Goal: Task Accomplishment & Management: Manage account settings

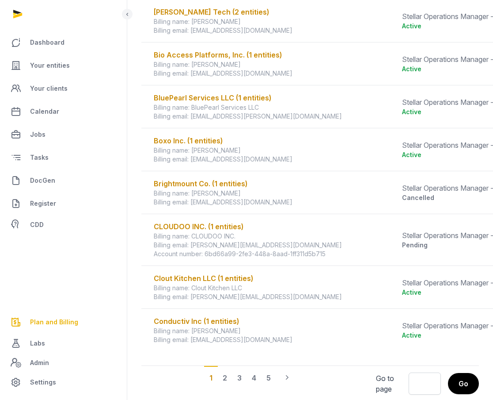
scroll to position [462, 0]
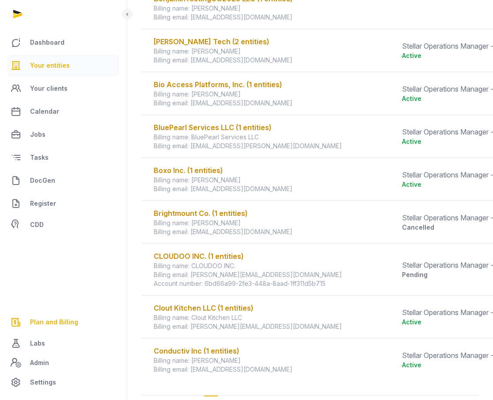
click at [56, 68] on span "Your entities" at bounding box center [50, 65] width 40 height 11
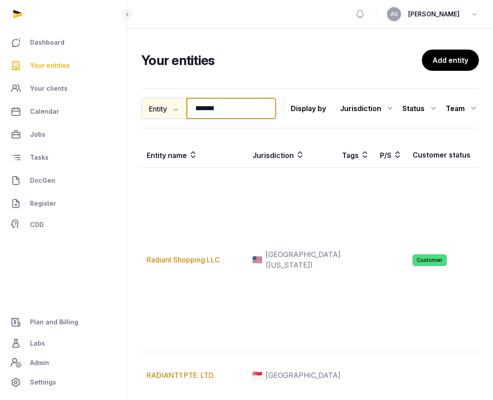
drag, startPoint x: 236, startPoint y: 112, endPoint x: 166, endPoint y: 102, distance: 70.6
click at [170, 108] on div "Entity Entity People Tags Services ******* Search" at bounding box center [208, 108] width 135 height 21
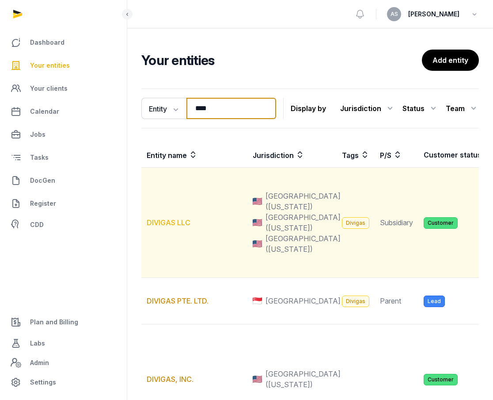
type input "****"
click at [163, 227] on link "DIVIGAS LLC" at bounding box center [169, 222] width 44 height 9
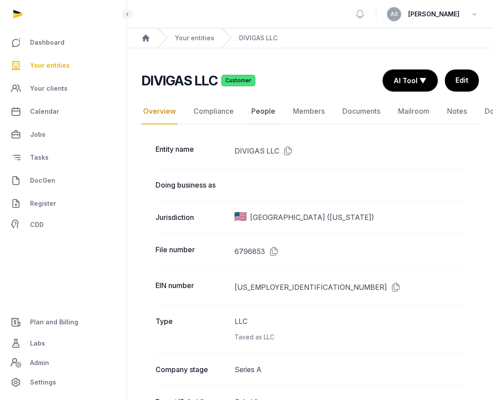
click at [267, 119] on link "People" at bounding box center [263, 112] width 27 height 26
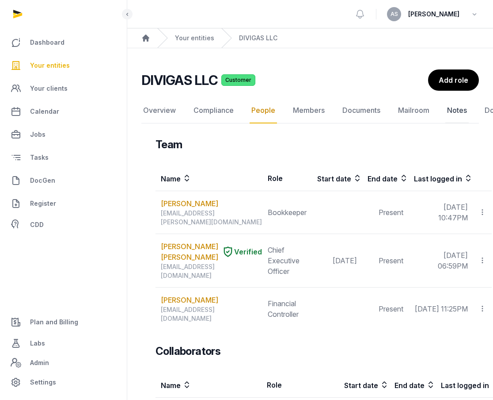
click at [447, 110] on link "Notes" at bounding box center [457, 111] width 23 height 26
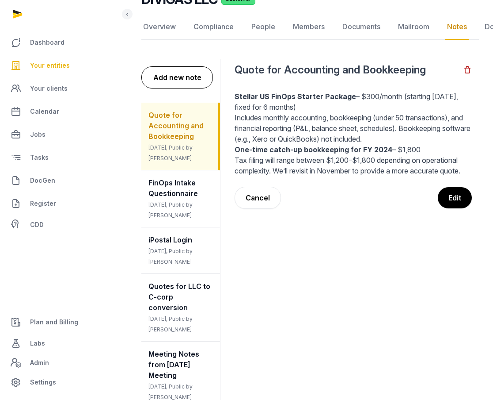
scroll to position [72, 0]
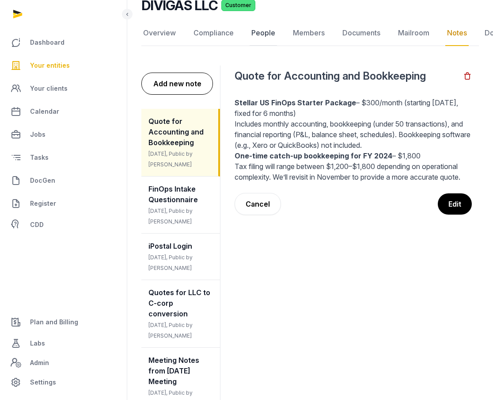
click at [258, 36] on link "People" at bounding box center [263, 33] width 27 height 26
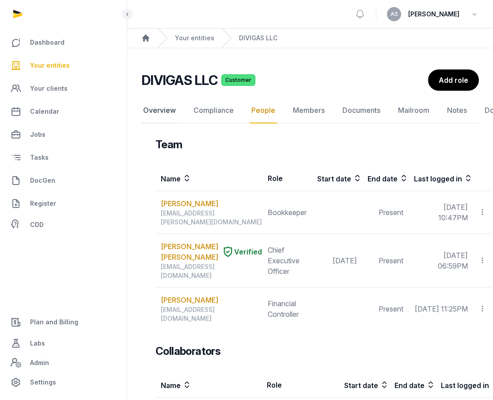
click at [162, 111] on link "Overview" at bounding box center [159, 111] width 36 height 26
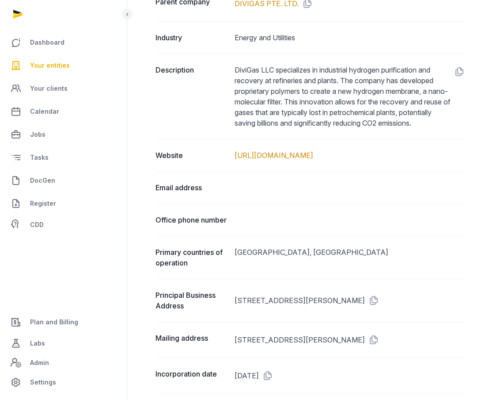
scroll to position [415, 0]
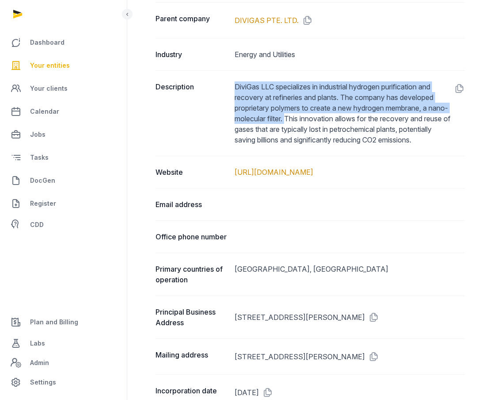
drag, startPoint x: 236, startPoint y: 83, endPoint x: 309, endPoint y: 117, distance: 80.1
click at [309, 118] on dd "DiviGas LLC specializes in industrial hydrogen purification and recovery at ref…" at bounding box center [350, 113] width 230 height 64
copy dd "DiviGas LLC specializes in industrial hydrogen purification and recovery at ref…"
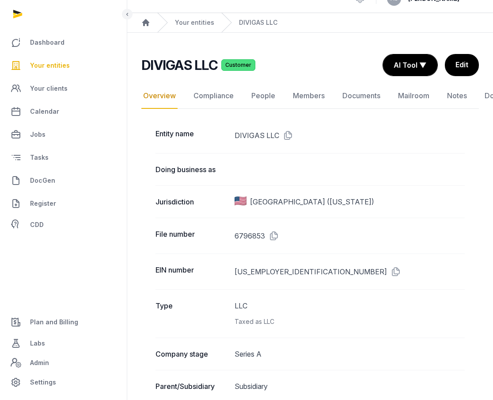
scroll to position [15, 0]
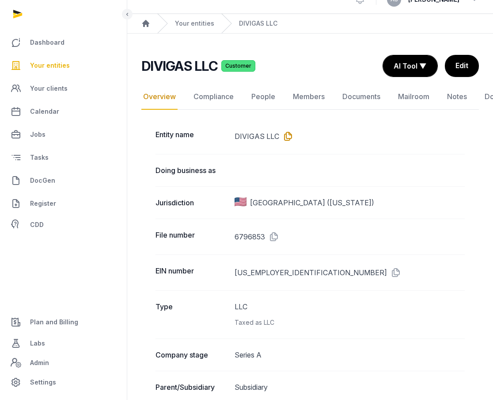
click at [286, 136] on icon at bounding box center [286, 136] width 14 height 14
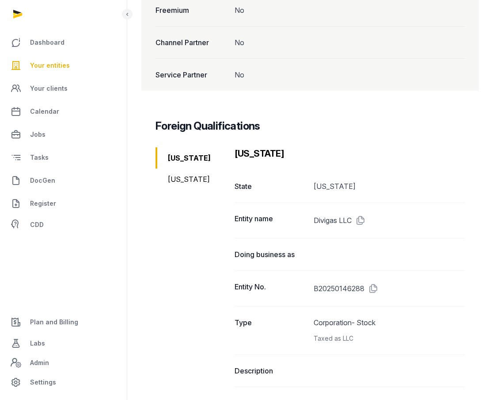
scroll to position [1102, 0]
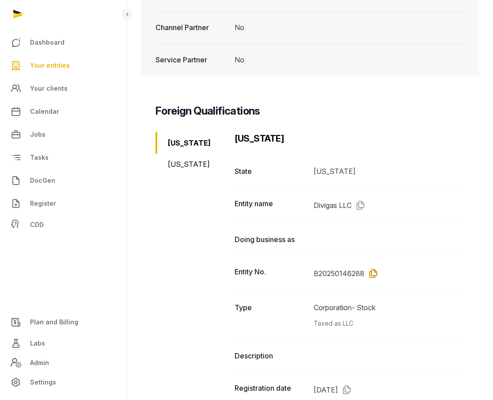
click at [372, 275] on icon at bounding box center [372, 273] width 14 height 14
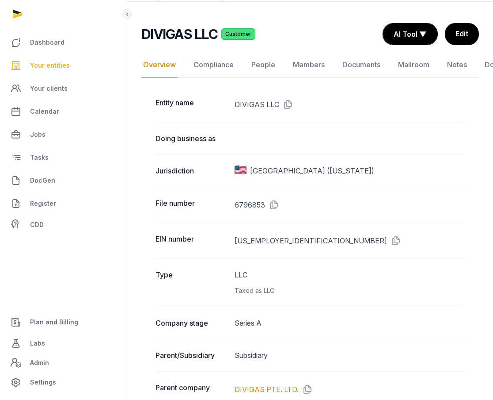
scroll to position [57, 0]
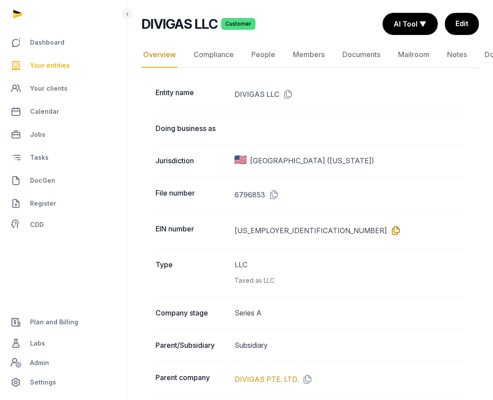
click at [387, 231] on icon at bounding box center [394, 230] width 14 height 14
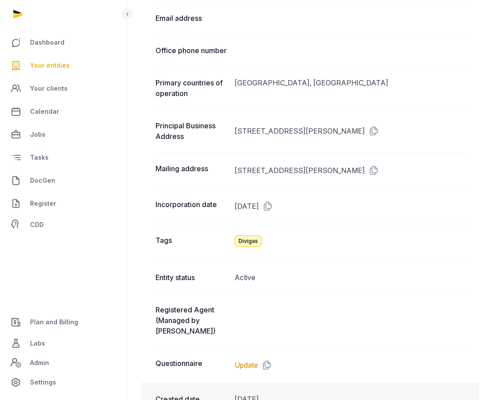
scroll to position [598, 0]
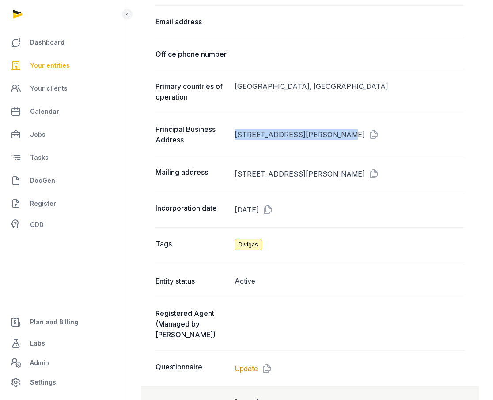
drag, startPoint x: 235, startPoint y: 144, endPoint x: 336, endPoint y: 139, distance: 100.5
click at [336, 140] on dd "[STREET_ADDRESS][PERSON_NAME]" at bounding box center [350, 134] width 230 height 21
copy dd "[STREET_ADDRESS][PERSON_NAME]"
drag, startPoint x: 342, startPoint y: 144, endPoint x: 396, endPoint y: 145, distance: 53.9
click at [396, 145] on dd "[STREET_ADDRESS][PERSON_NAME]" at bounding box center [350, 134] width 230 height 21
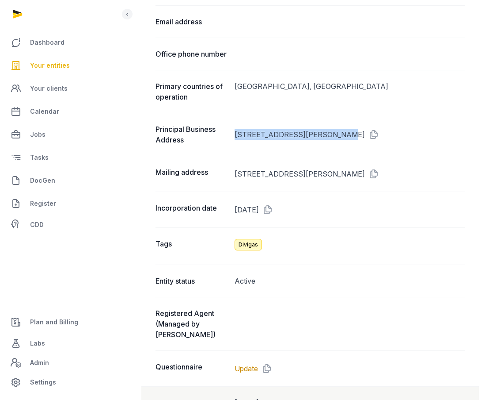
copy dd "[GEOGRAPHIC_DATA]"
drag, startPoint x: 234, startPoint y: 142, endPoint x: 282, endPoint y: 138, distance: 48.0
click at [283, 140] on dd "[STREET_ADDRESS][PERSON_NAME]" at bounding box center [350, 134] width 230 height 21
copy dd "[STREET_ADDRESS][PERSON_NAME]"
drag, startPoint x: 284, startPoint y: 143, endPoint x: 336, endPoint y: 142, distance: 51.7
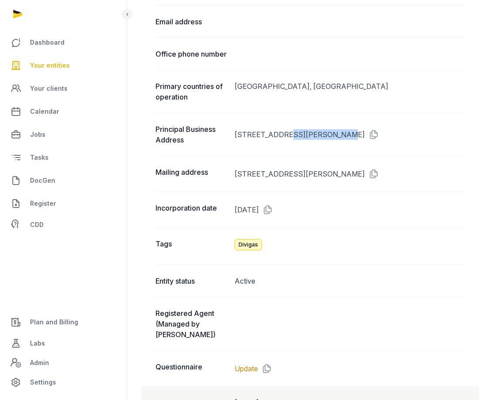
click at [336, 142] on dd "[STREET_ADDRESS][PERSON_NAME]" at bounding box center [350, 134] width 230 height 21
copy dd "STE 1500 #1154"
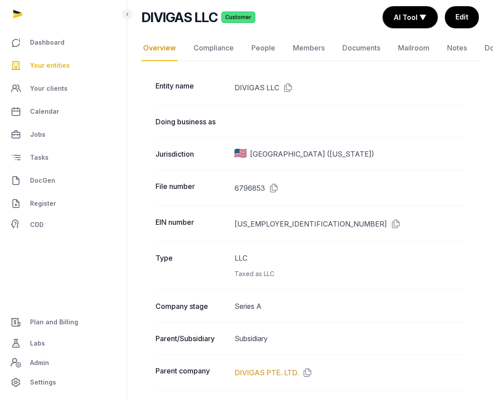
scroll to position [0, 0]
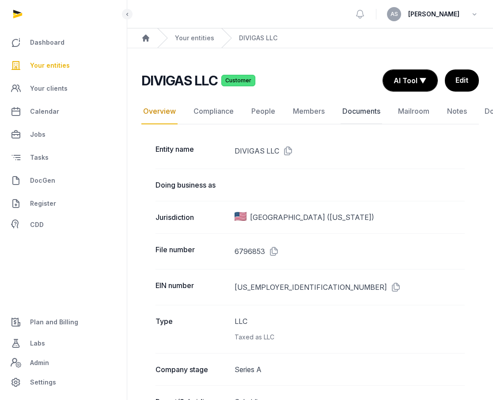
click at [350, 113] on link "Documents" at bounding box center [362, 112] width 42 height 26
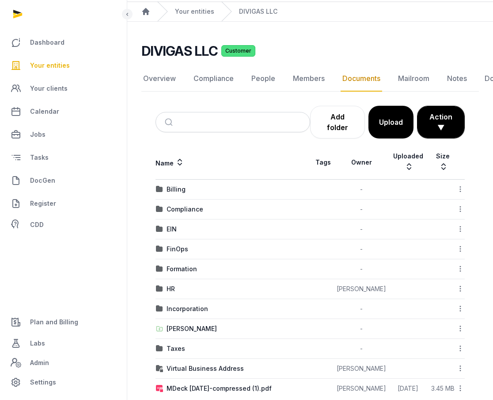
scroll to position [42, 0]
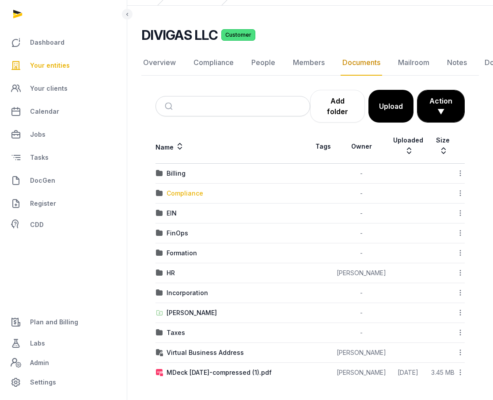
click at [195, 196] on div "Compliance" at bounding box center [185, 193] width 37 height 9
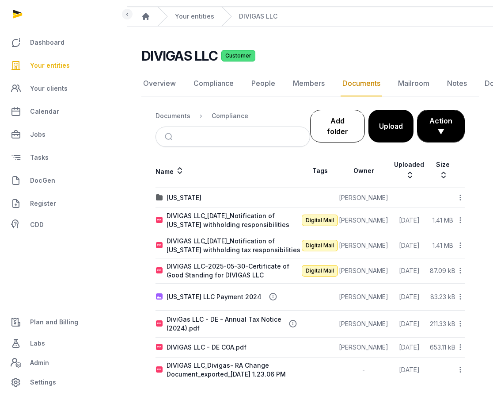
click at [340, 133] on link "Add folder" at bounding box center [337, 126] width 55 height 33
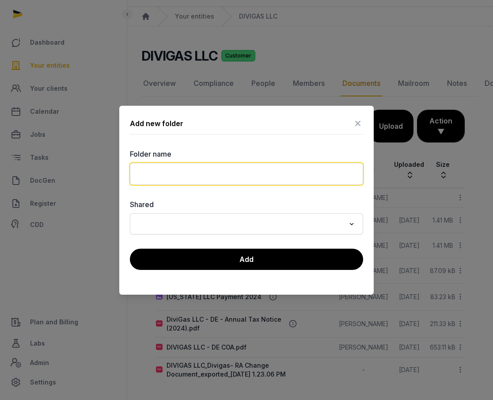
click at [273, 175] on input "text" at bounding box center [246, 174] width 233 height 22
type input "**********"
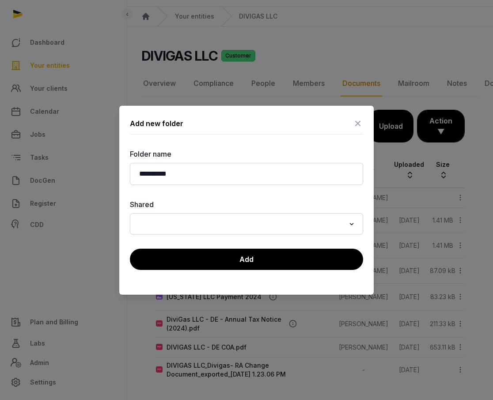
click at [283, 218] on input "Search for option" at bounding box center [240, 224] width 210 height 12
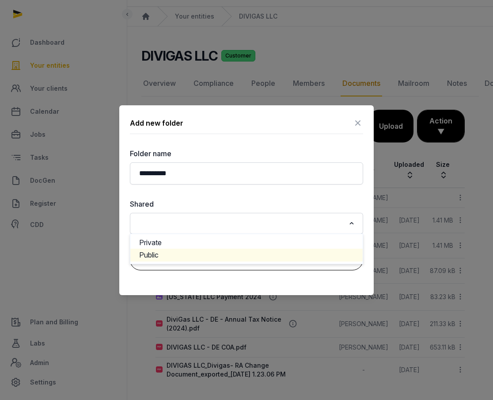
click at [253, 265] on button "Add" at bounding box center [246, 259] width 233 height 22
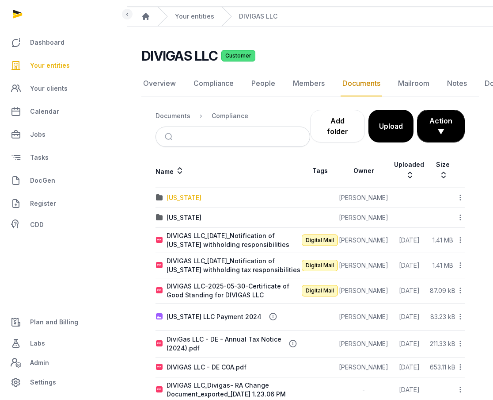
click at [185, 193] on td "[US_STATE]" at bounding box center [229, 198] width 146 height 20
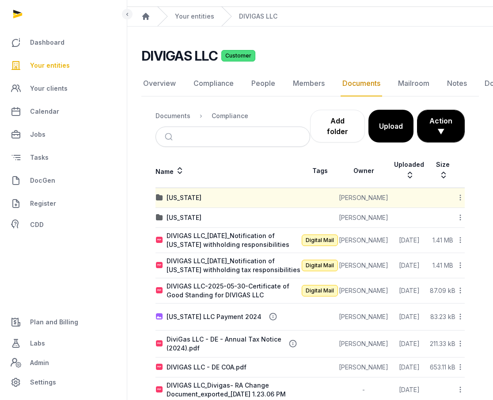
click at [179, 198] on div "[US_STATE]" at bounding box center [184, 197] width 35 height 9
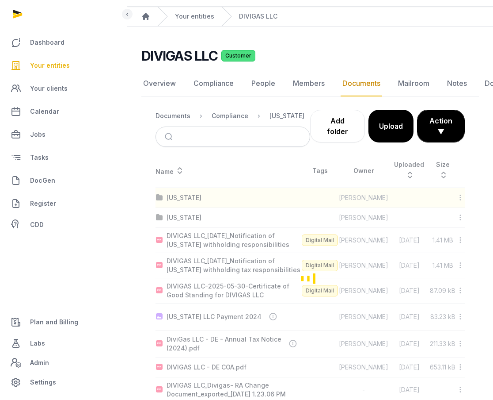
scroll to position [0, 0]
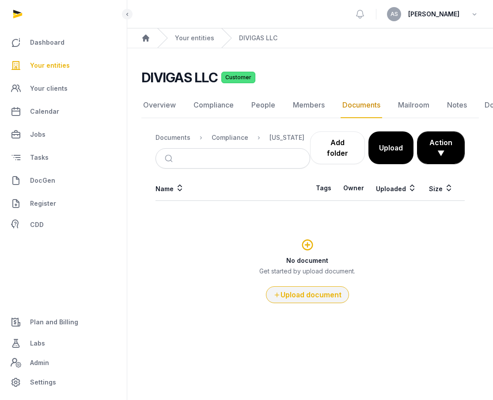
click at [310, 295] on button "Upload document" at bounding box center [307, 294] width 83 height 17
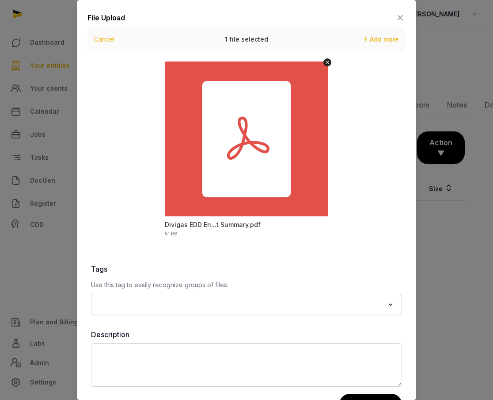
scroll to position [33, 0]
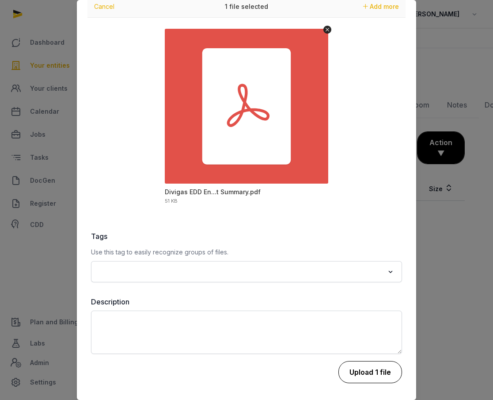
click at [363, 374] on button "Upload 1 file" at bounding box center [371, 372] width 64 height 22
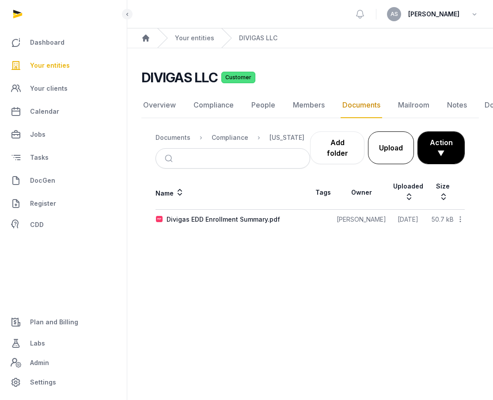
click at [391, 143] on button "Upload" at bounding box center [391, 147] width 46 height 33
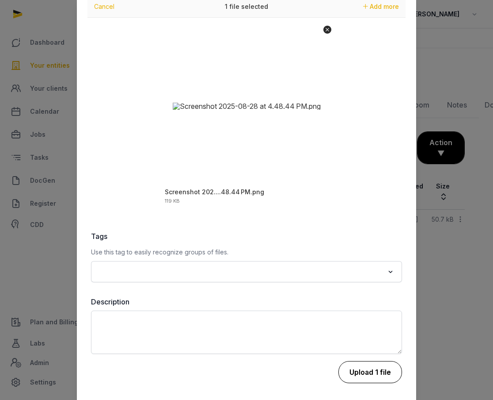
click at [357, 370] on button "Upload 1 file" at bounding box center [371, 372] width 64 height 22
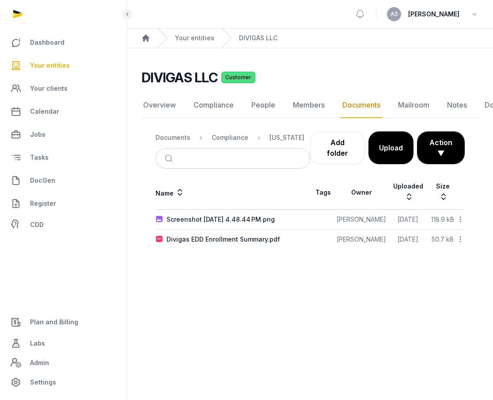
click at [461, 218] on icon at bounding box center [461, 218] width 8 height 9
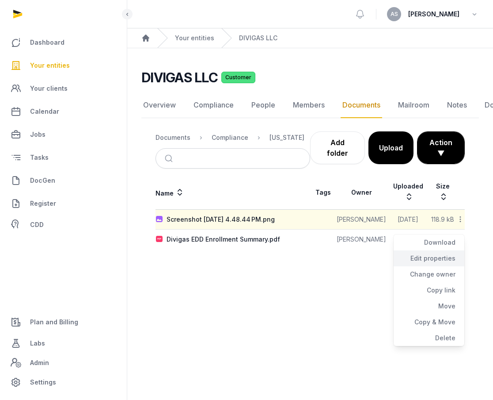
click at [447, 261] on div "Edit properties" at bounding box center [429, 258] width 71 height 16
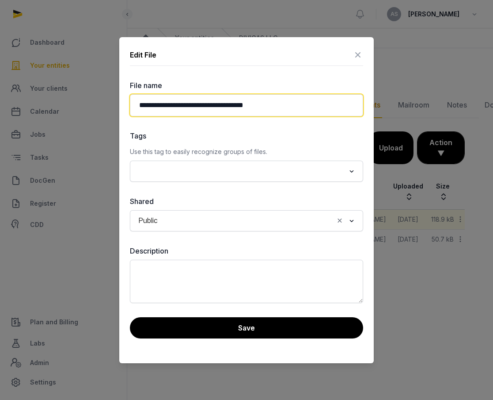
drag, startPoint x: 266, startPoint y: 105, endPoint x: 134, endPoint y: 95, distance: 131.7
click at [136, 96] on input "**********" at bounding box center [246, 105] width 233 height 22
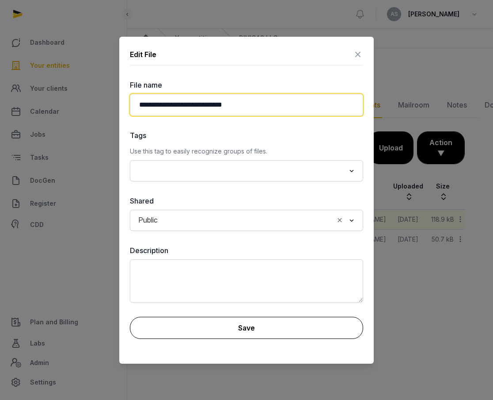
type input "**********"
click at [221, 321] on button "Save" at bounding box center [246, 328] width 233 height 22
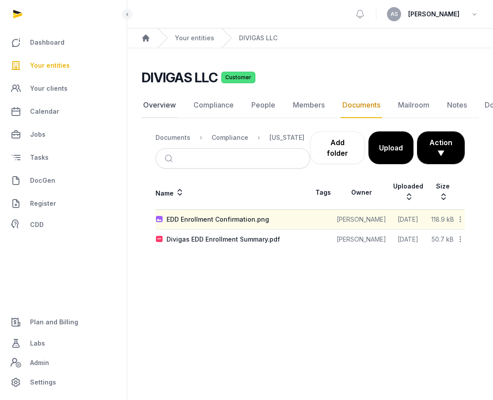
click at [171, 109] on link "Overview" at bounding box center [159, 105] width 36 height 26
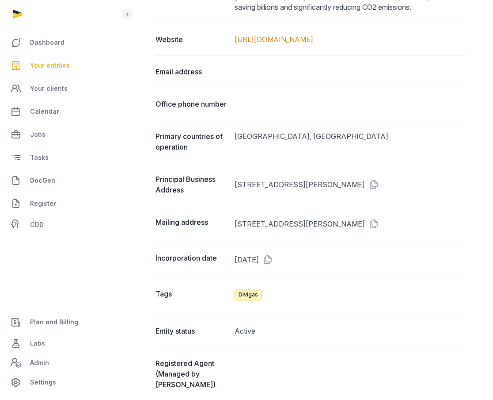
scroll to position [550, 0]
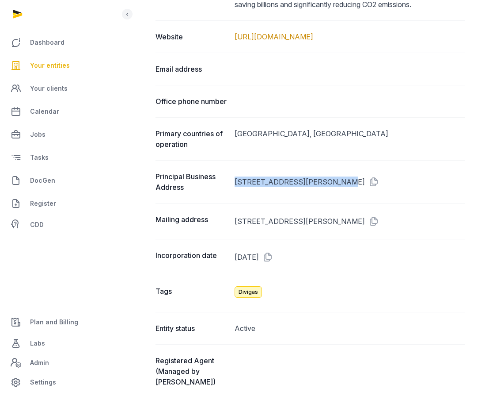
drag, startPoint x: 335, startPoint y: 193, endPoint x: 233, endPoint y: 186, distance: 102.3
click at [233, 187] on div "Principal Business Address [STREET_ADDRESS][PERSON_NAME]" at bounding box center [310, 181] width 309 height 43
copy dd "[STREET_ADDRESS][PERSON_NAME]"
drag, startPoint x: 436, startPoint y: 193, endPoint x: 417, endPoint y: 195, distance: 19.2
click at [417, 192] on dd "[STREET_ADDRESS][PERSON_NAME]" at bounding box center [350, 181] width 230 height 21
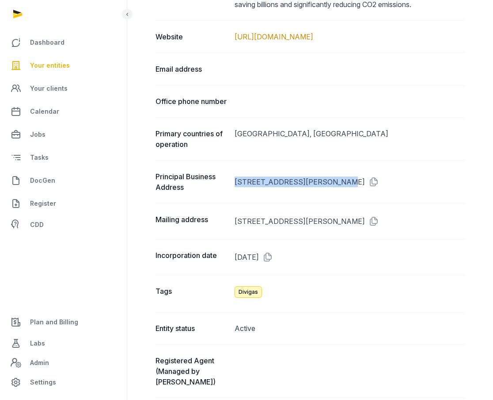
copy dd "94108"
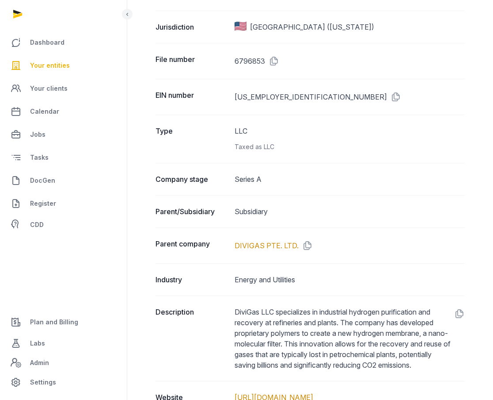
scroll to position [180, 0]
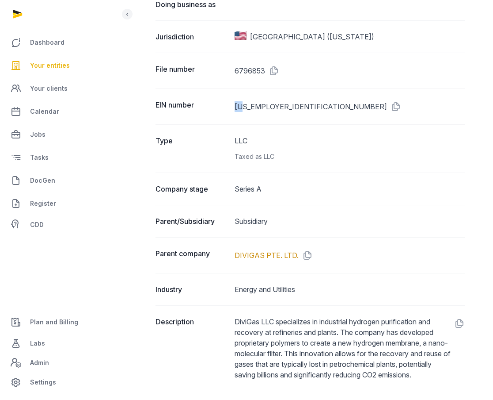
drag, startPoint x: 244, startPoint y: 104, endPoint x: 234, endPoint y: 104, distance: 9.7
click at [234, 104] on div "EIN number [US_EMPLOYER_IDENTIFICATION_NUMBER]" at bounding box center [310, 106] width 309 height 36
copy dd "88"
drag, startPoint x: 247, startPoint y: 105, endPoint x: 275, endPoint y: 106, distance: 28.3
click at [275, 106] on dd "[US_EMPLOYER_IDENTIFICATION_NUMBER]" at bounding box center [350, 106] width 230 height 14
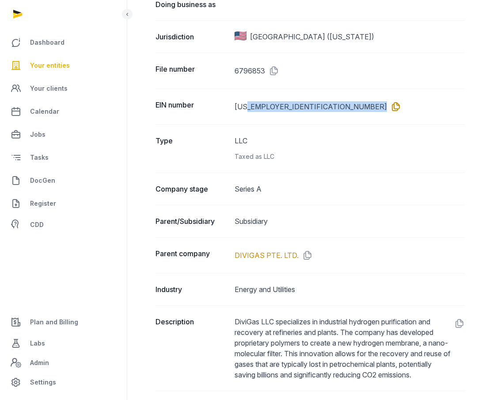
copy dd "2351321"
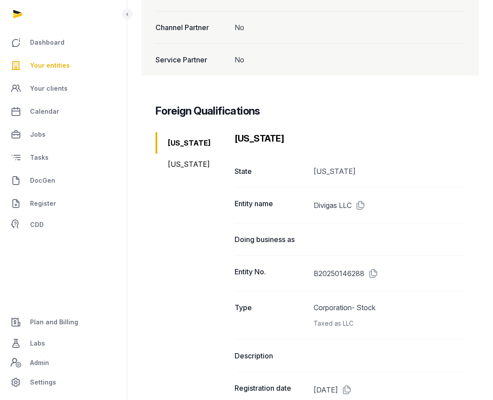
scroll to position [1111, 0]
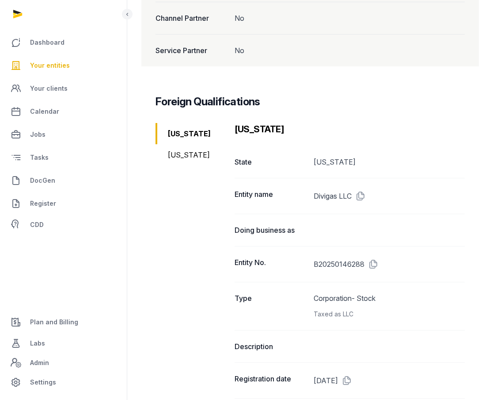
click at [183, 152] on div "[US_STATE]" at bounding box center [192, 154] width 72 height 21
click at [366, 262] on icon at bounding box center [360, 264] width 14 height 14
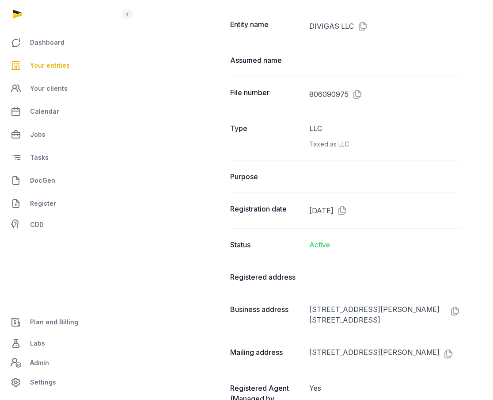
scroll to position [1282, 4]
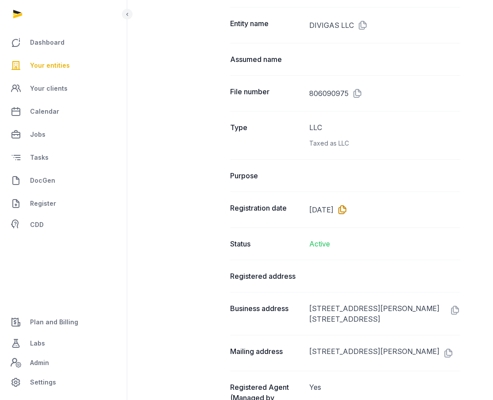
click at [348, 208] on icon at bounding box center [341, 209] width 14 height 14
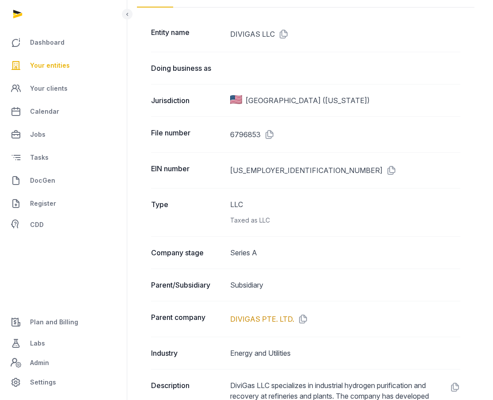
scroll to position [0, 4]
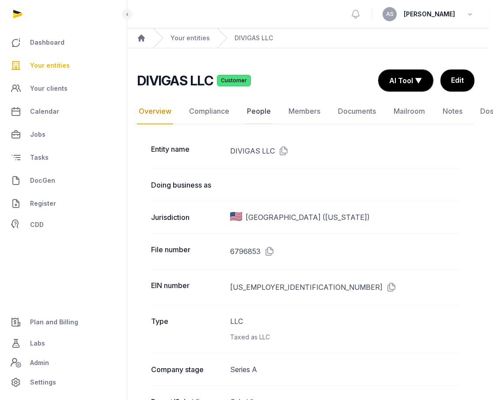
click at [261, 111] on link "People" at bounding box center [258, 112] width 27 height 26
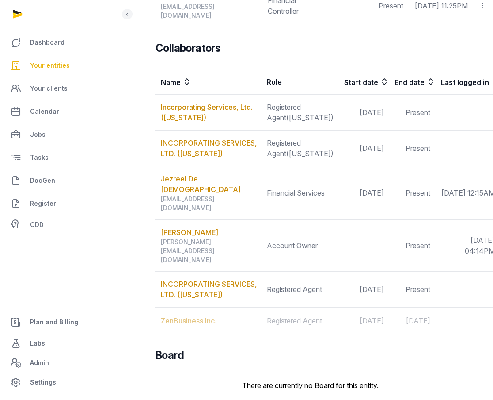
scroll to position [305, 0]
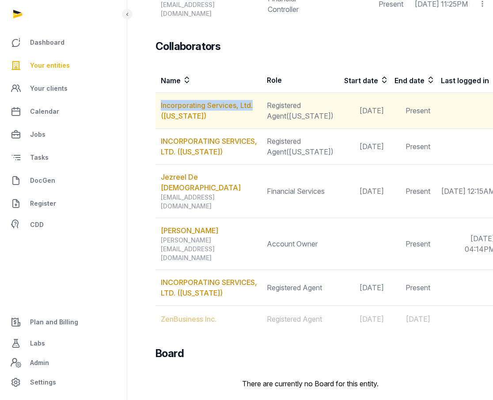
drag, startPoint x: 156, startPoint y: 97, endPoint x: 256, endPoint y: 100, distance: 100.8
click at [256, 100] on td "Incorporating Services, Ltd. ([US_STATE])" at bounding box center [209, 111] width 106 height 36
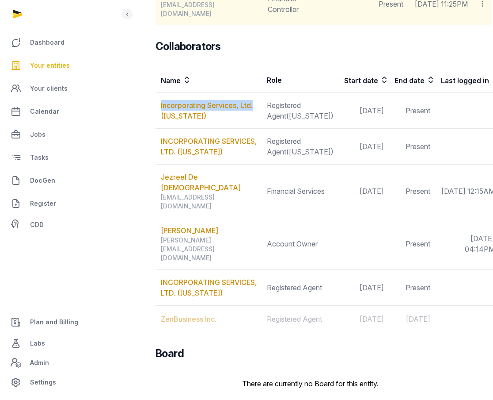
copy link "Incorporating Services, Ltd."
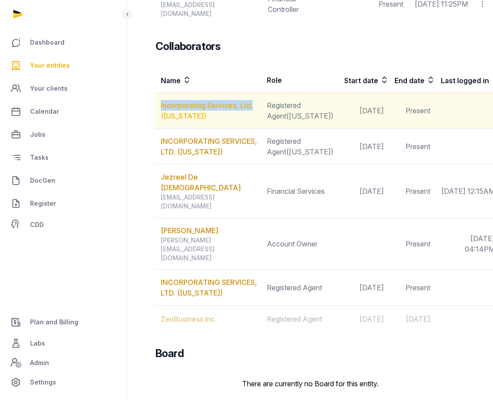
click at [221, 101] on link "Incorporating Services, Ltd. ([US_STATE])" at bounding box center [207, 110] width 92 height 19
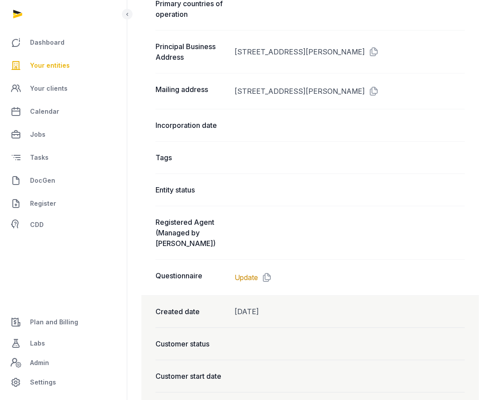
scroll to position [592, 0]
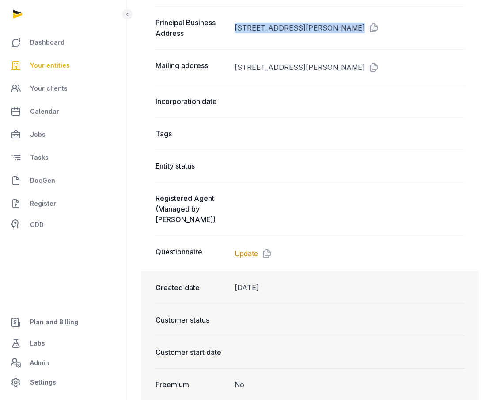
drag, startPoint x: 342, startPoint y: 27, endPoint x: 233, endPoint y: 29, distance: 109.2
click at [233, 29] on div "Principal Business Address [STREET_ADDRESS][PERSON_NAME]" at bounding box center [310, 27] width 309 height 43
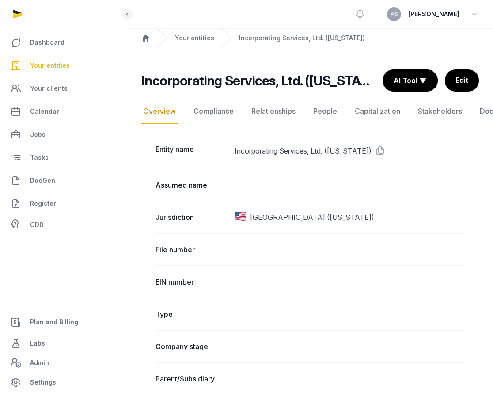
scroll to position [29, 0]
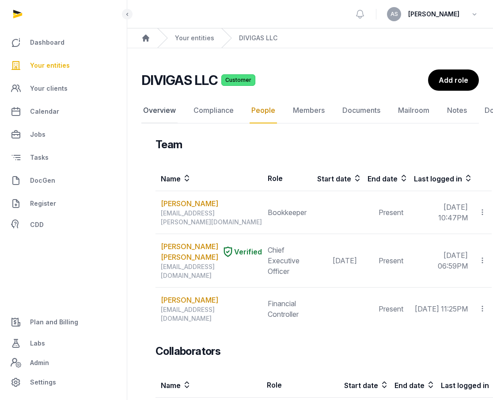
click at [170, 110] on link "Overview" at bounding box center [159, 111] width 36 height 26
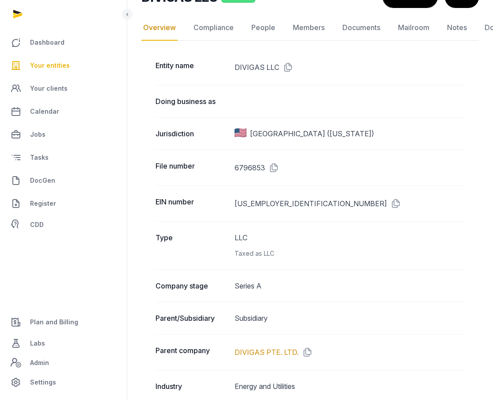
scroll to position [84, 0]
click at [271, 170] on icon at bounding box center [272, 167] width 14 height 14
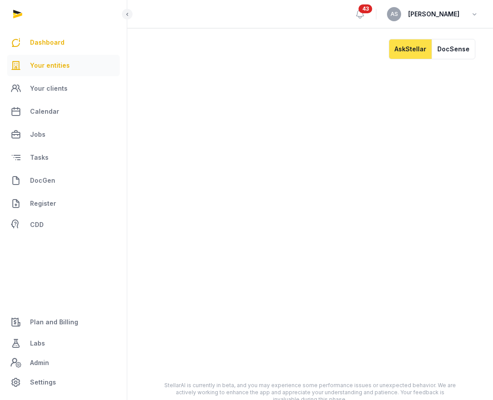
click at [61, 65] on span "Your entities" at bounding box center [50, 65] width 40 height 11
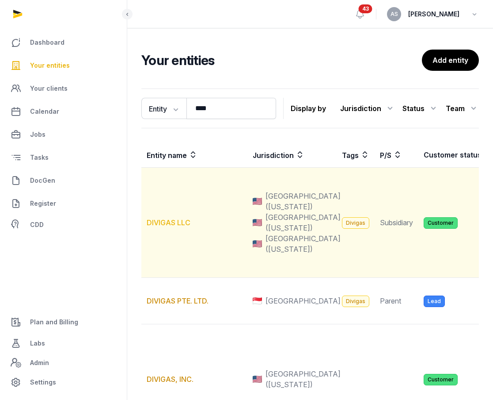
click at [171, 227] on link "DIVIGAS LLC" at bounding box center [169, 222] width 44 height 9
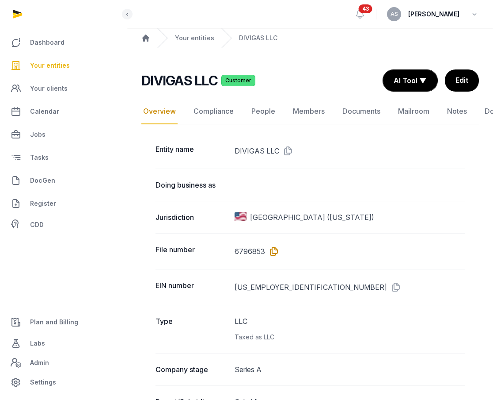
click at [275, 246] on icon at bounding box center [272, 251] width 14 height 14
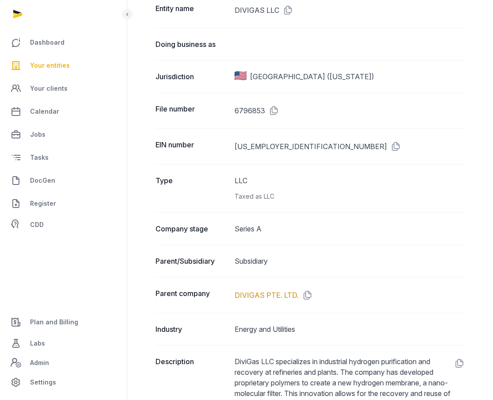
scroll to position [85, 0]
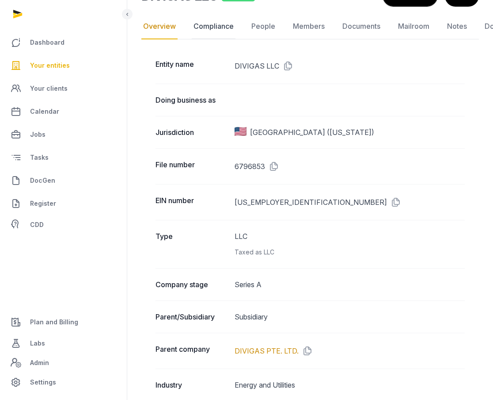
click at [217, 20] on link "Compliance" at bounding box center [214, 27] width 44 height 26
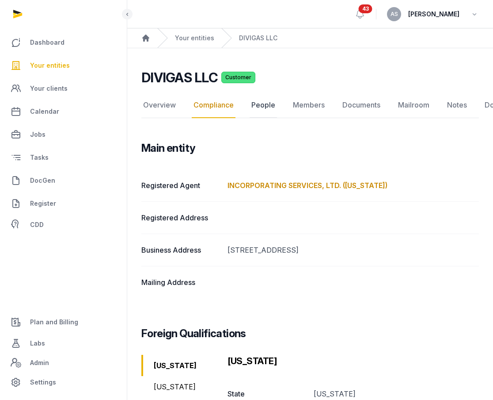
click at [269, 96] on link "People" at bounding box center [263, 105] width 27 height 26
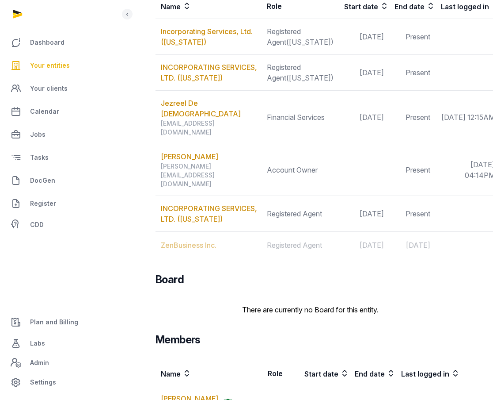
scroll to position [380, 0]
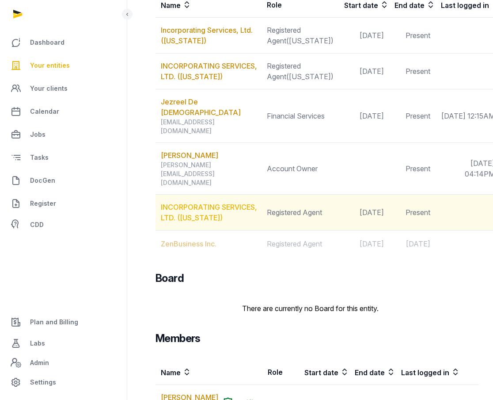
click at [201, 202] on link "INCORPORATING SERVICES, LTD. ([US_STATE])" at bounding box center [209, 211] width 96 height 19
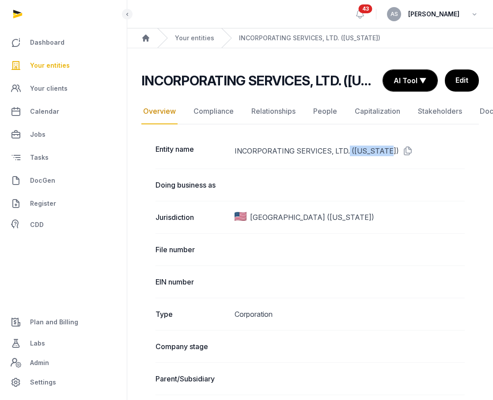
drag, startPoint x: 347, startPoint y: 151, endPoint x: 238, endPoint y: 156, distance: 108.9
click at [238, 157] on dd "INCORPORATING SERVICES, LTD. ([US_STATE])" at bounding box center [350, 151] width 230 height 14
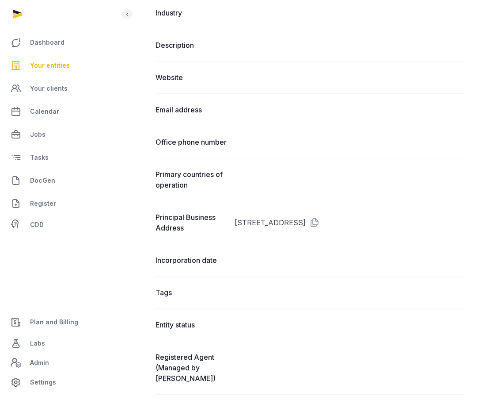
scroll to position [409, 0]
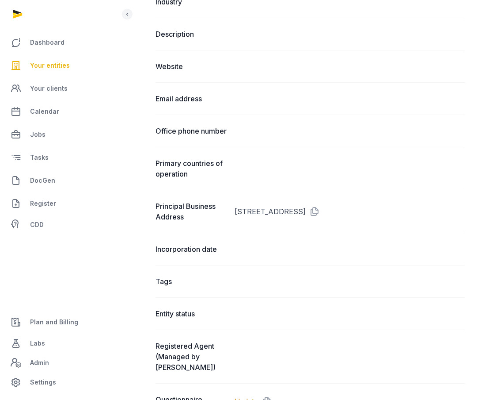
drag, startPoint x: 350, startPoint y: 210, endPoint x: 233, endPoint y: 204, distance: 116.9
click at [233, 206] on div "Principal Business Address 3500 SOUTH DUPONT HIGHWAY, DOVER, DE, 19901" at bounding box center [310, 211] width 309 height 43
copy dd "3500 SOUTH DUPONT HIGHWAY,"
click at [328, 203] on dd "3500 SOUTH DUPONT HIGHWAY, DOVER, DE, 19901" at bounding box center [350, 211] width 230 height 21
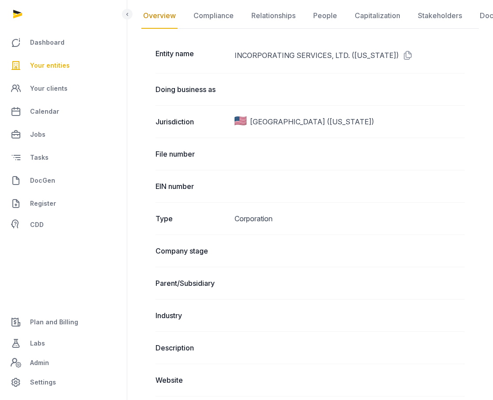
scroll to position [0, 0]
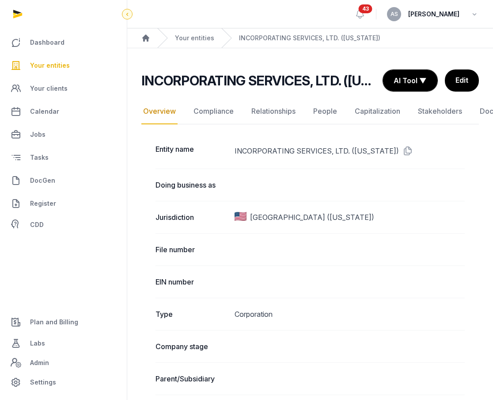
click at [129, 15] on icon at bounding box center [127, 14] width 7 height 11
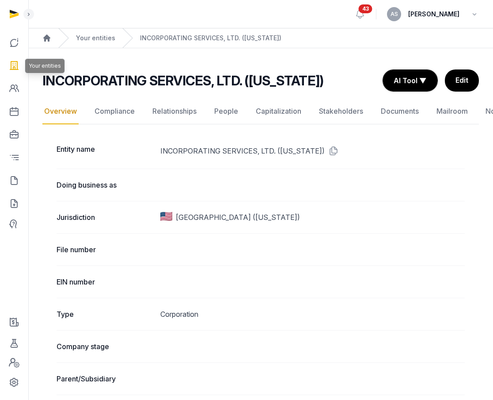
click at [16, 62] on icon at bounding box center [14, 65] width 11 height 14
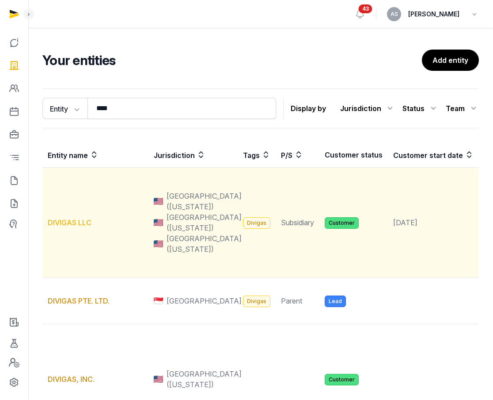
click at [74, 227] on link "DIVIGAS LLC" at bounding box center [70, 222] width 44 height 9
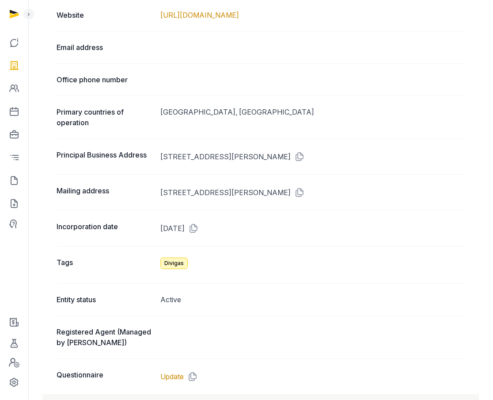
scroll to position [591, 0]
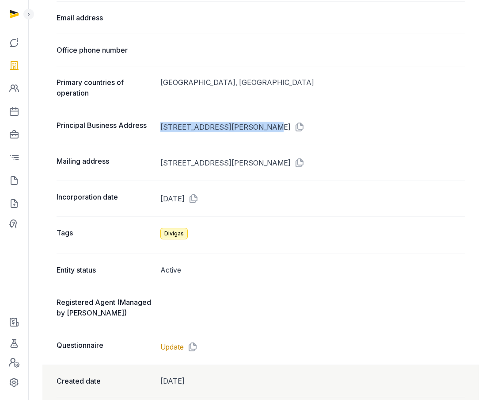
drag, startPoint x: 262, startPoint y: 126, endPoint x: 156, endPoint y: 127, distance: 105.7
click at [156, 127] on div "Principal Business Address [STREET_ADDRESS][PERSON_NAME]" at bounding box center [261, 127] width 409 height 36
copy div "[STREET_ADDRESS][PERSON_NAME]"
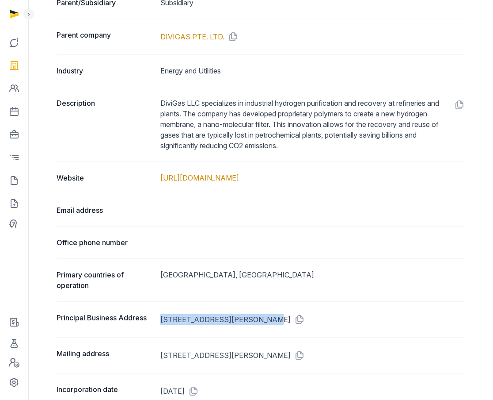
scroll to position [397, 0]
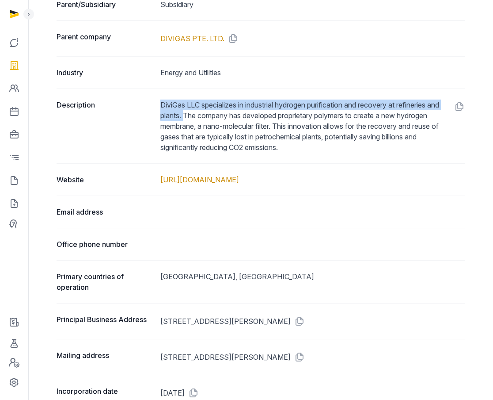
drag, startPoint x: 161, startPoint y: 102, endPoint x: 199, endPoint y: 116, distance: 40.7
click at [199, 116] on dd "DiviGas LLC specializes in industrial hydrogen purification and recovery at ref…" at bounding box center [312, 125] width 305 height 53
copy dd "DiviGas LLC specializes in industrial hydrogen purification and recovery at ref…"
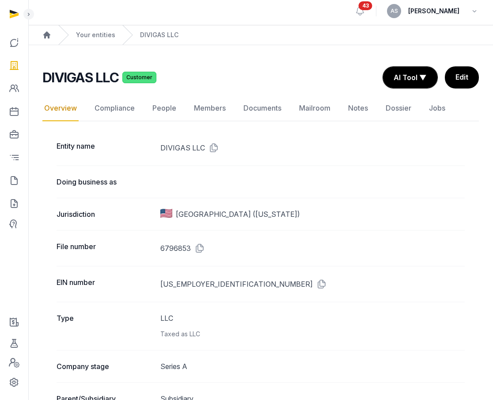
scroll to position [0, 0]
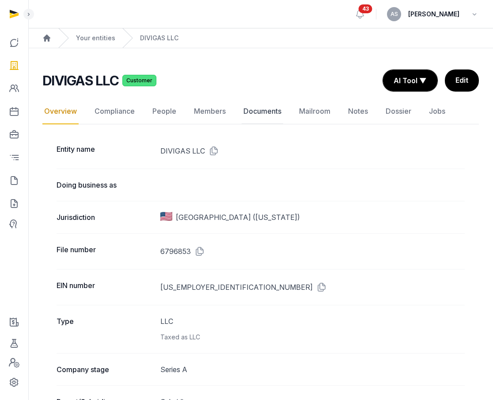
click at [266, 114] on link "Documents" at bounding box center [263, 112] width 42 height 26
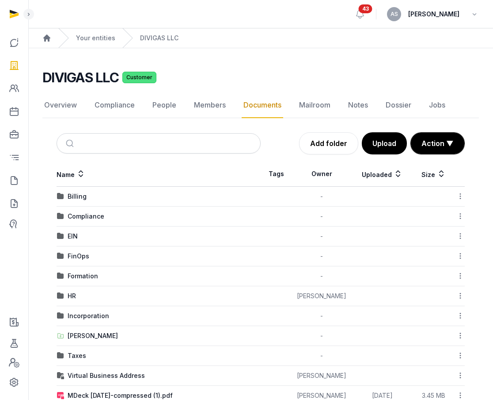
scroll to position [23, 0]
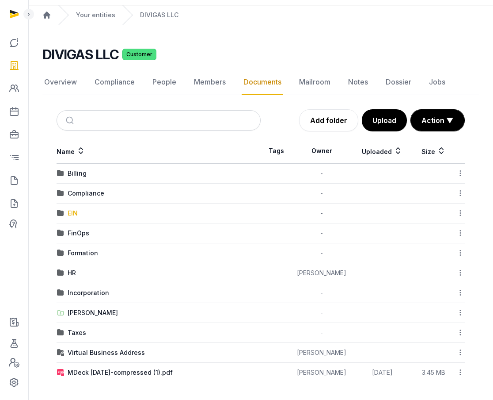
click at [71, 212] on div "EIN" at bounding box center [73, 213] width 10 height 9
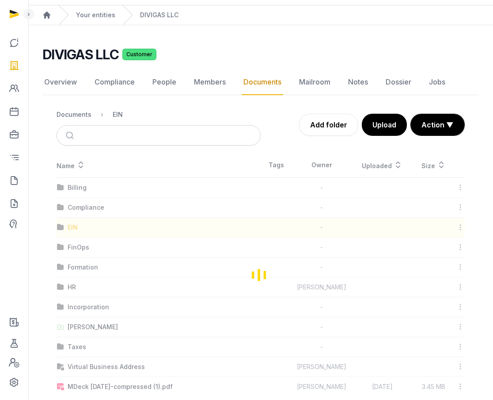
scroll to position [0, 0]
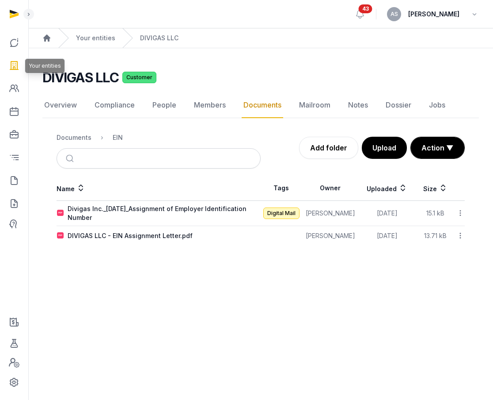
click at [12, 68] on icon at bounding box center [14, 65] width 11 height 14
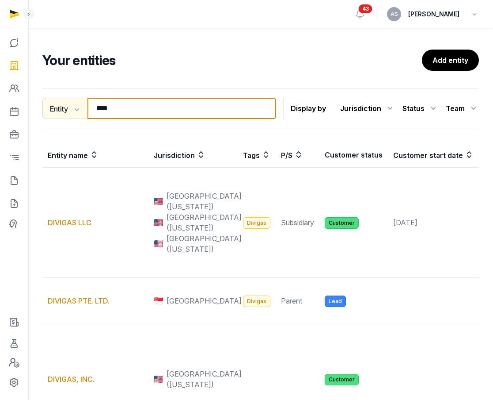
drag, startPoint x: 120, startPoint y: 110, endPoint x: 84, endPoint y: 106, distance: 36.5
click at [85, 108] on div "Entity Entity People Tags Services **** Search" at bounding box center [159, 108] width 234 height 21
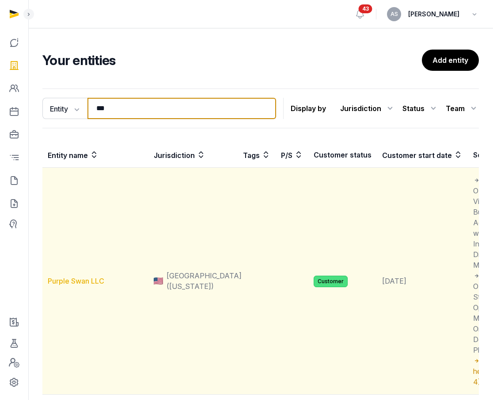
type input "***"
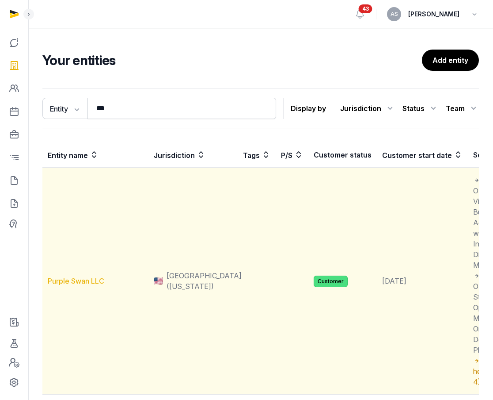
click at [82, 277] on link "Purple Swan LLC" at bounding box center [76, 280] width 57 height 9
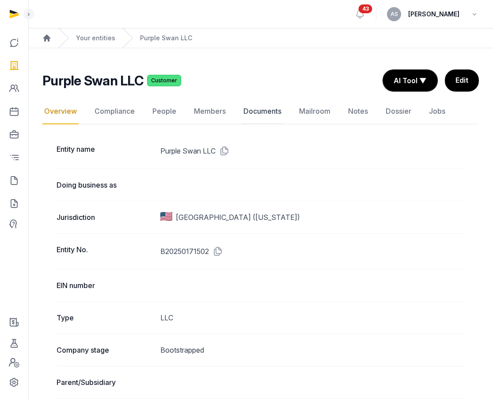
click at [273, 113] on link "Documents" at bounding box center [263, 112] width 42 height 26
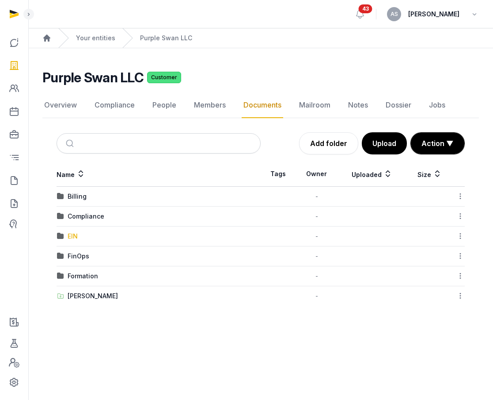
click at [68, 239] on div "EIN" at bounding box center [73, 236] width 10 height 9
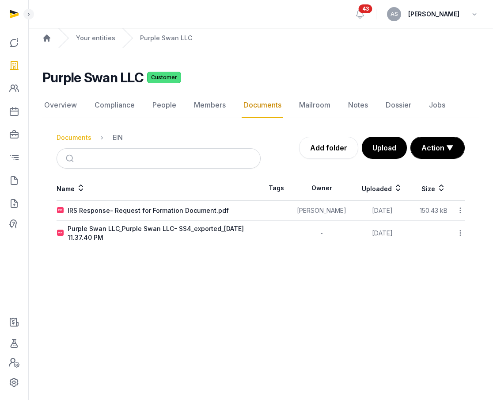
click at [73, 134] on div "Documents" at bounding box center [74, 137] width 35 height 9
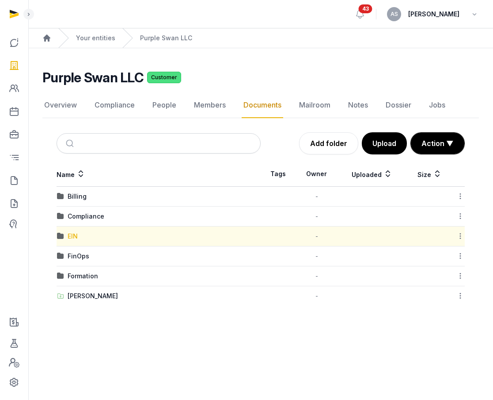
click at [75, 237] on div "EIN" at bounding box center [73, 236] width 10 height 9
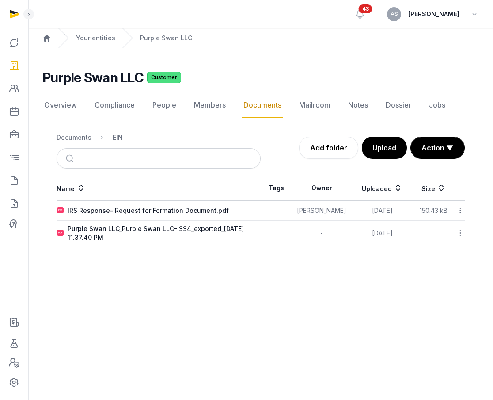
click at [457, 233] on icon at bounding box center [461, 232] width 8 height 9
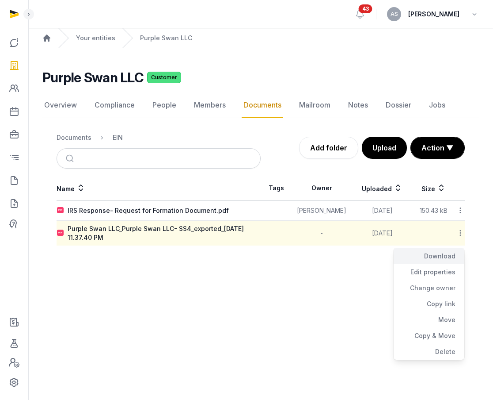
click at [454, 252] on div "Download" at bounding box center [429, 256] width 71 height 16
click at [263, 105] on link "Documents" at bounding box center [263, 105] width 42 height 26
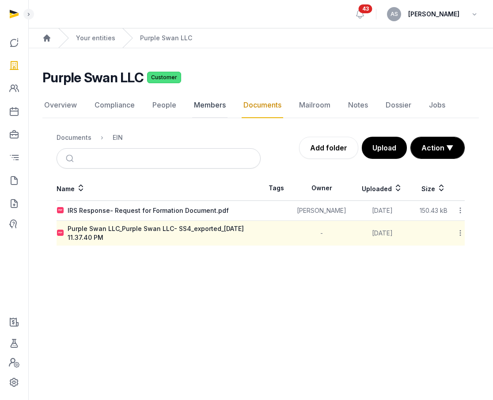
click at [204, 103] on link "Members" at bounding box center [209, 105] width 35 height 26
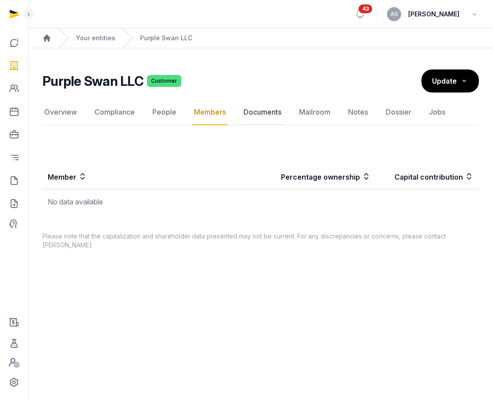
click at [249, 110] on link "Documents" at bounding box center [263, 112] width 42 height 26
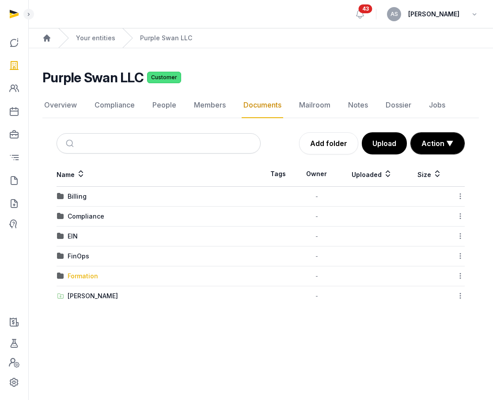
click at [76, 273] on div "Formation" at bounding box center [83, 275] width 31 height 9
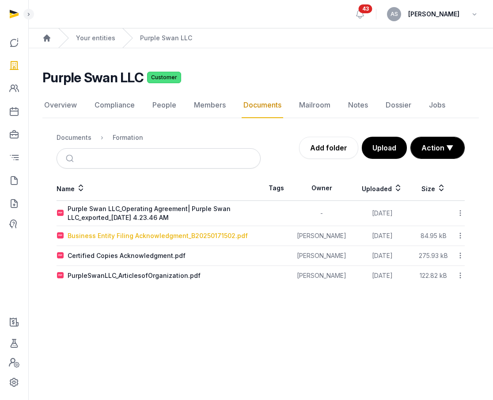
click at [152, 237] on div "Business Entity Filing Acknowledgment_B20250171502.pdf" at bounding box center [158, 235] width 180 height 9
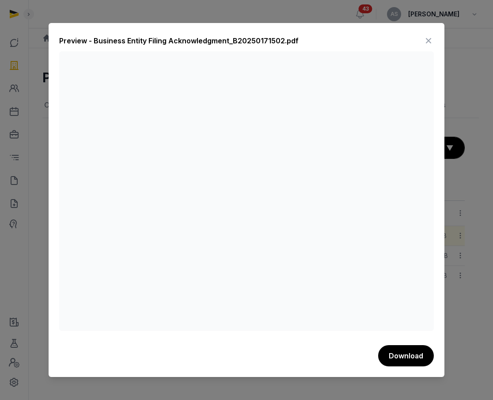
click at [428, 40] on icon at bounding box center [429, 41] width 11 height 14
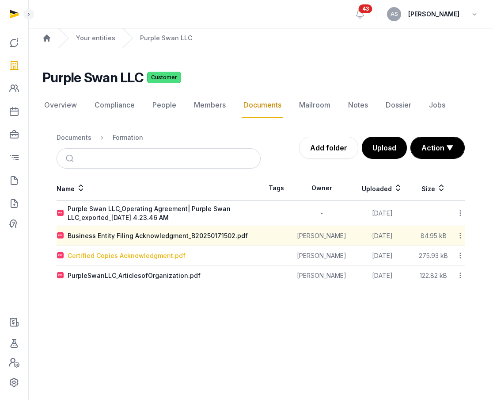
click at [133, 259] on div "Certified Copies Acknowledgment.pdf" at bounding box center [127, 255] width 118 height 9
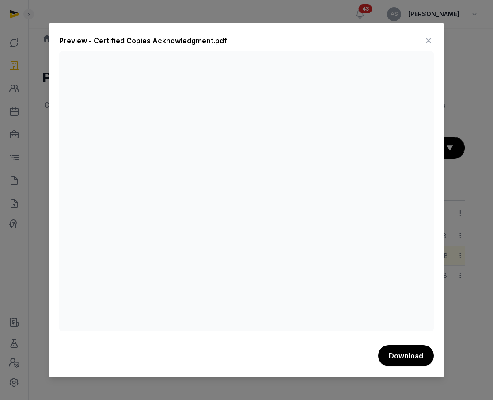
click at [431, 38] on icon at bounding box center [429, 41] width 11 height 14
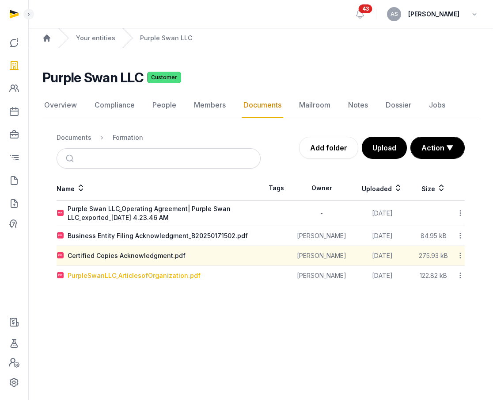
click at [153, 275] on div "PurpleSwanLLC_ArticlesofOrganization.pdf" at bounding box center [134, 275] width 133 height 9
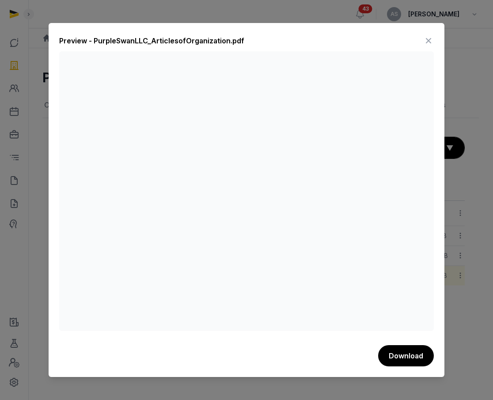
click at [429, 41] on icon at bounding box center [429, 41] width 11 height 14
